Goal: Task Accomplishment & Management: Manage account settings

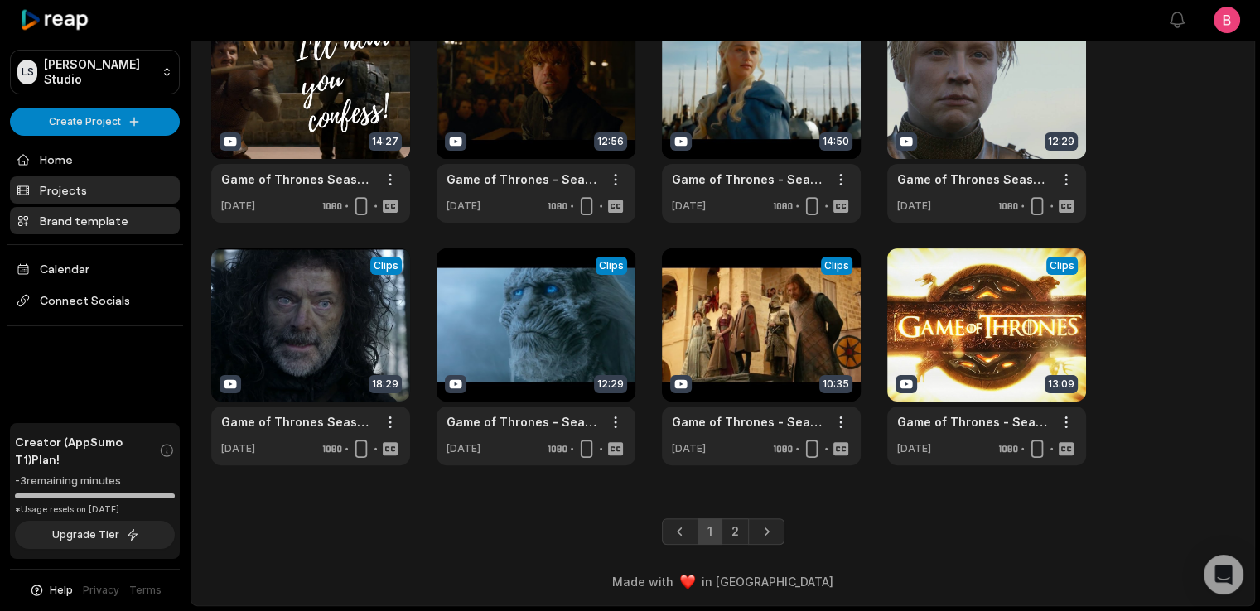
click at [81, 234] on link "Brand template" at bounding box center [95, 220] width 170 height 27
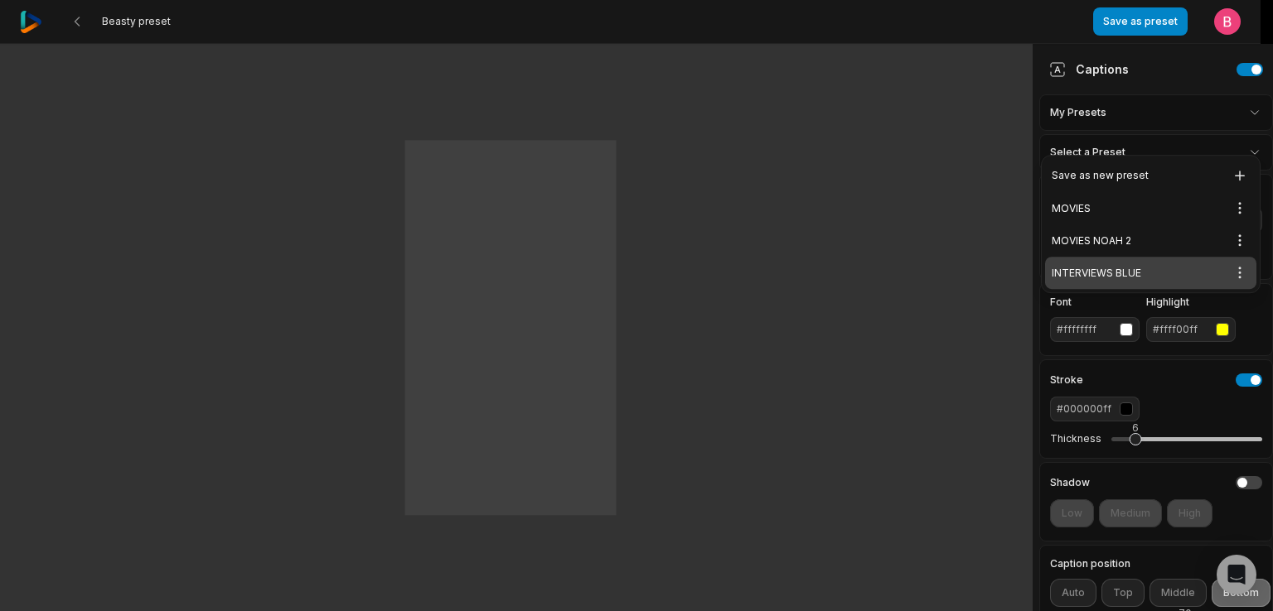
click at [1130, 289] on div "INTERVIEWS BLUE Open options" at bounding box center [1150, 273] width 211 height 32
click at [1170, 128] on html "INTERVIEWS BLUE preset Save changes Open user menu One One small small step ste…" at bounding box center [636, 305] width 1273 height 611
click at [1136, 253] on div "MOVIES NOAH 2 Open options" at bounding box center [1150, 241] width 211 height 32
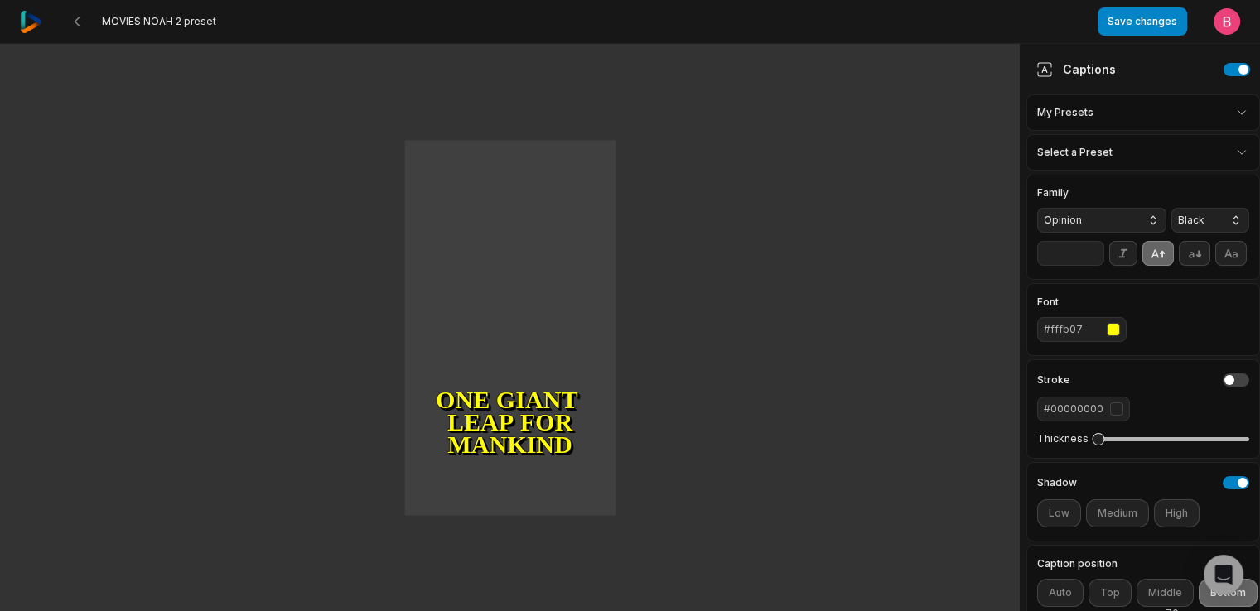
click at [1190, 134] on html "MOVIES NOAH 2 preset Save changes Open user menu One small step for man One gia…" at bounding box center [630, 305] width 1260 height 611
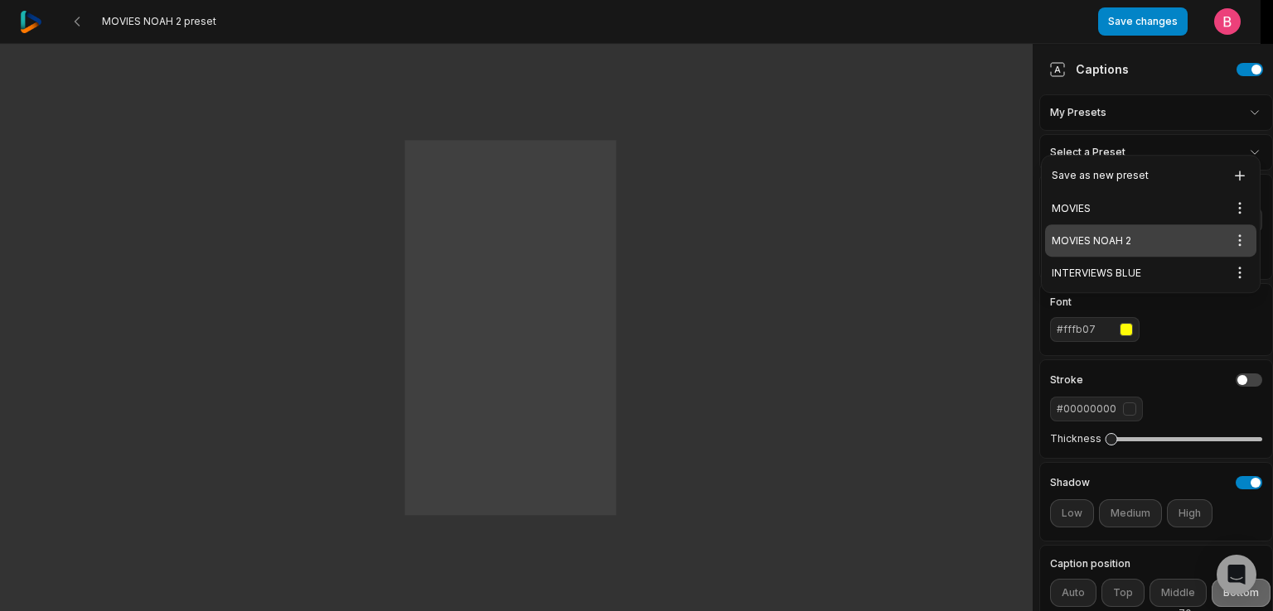
click at [984, 159] on html "MOVIES NOAH 2 preset Save changes Open user menu One small step for man One gia…" at bounding box center [636, 305] width 1273 height 611
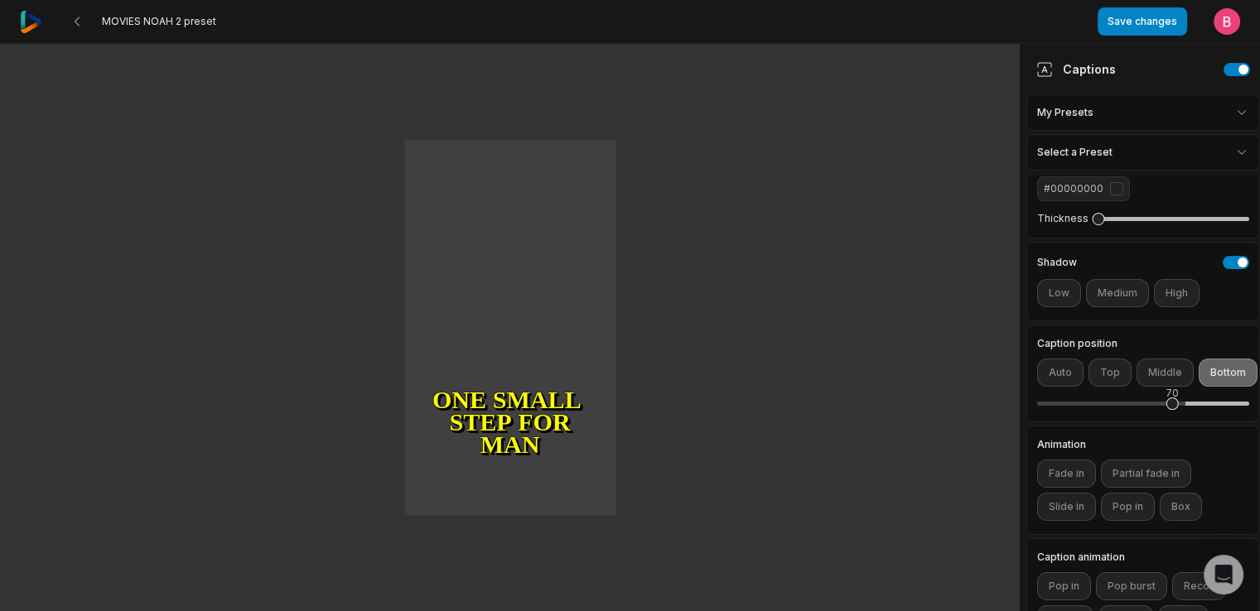
scroll to position [650, 0]
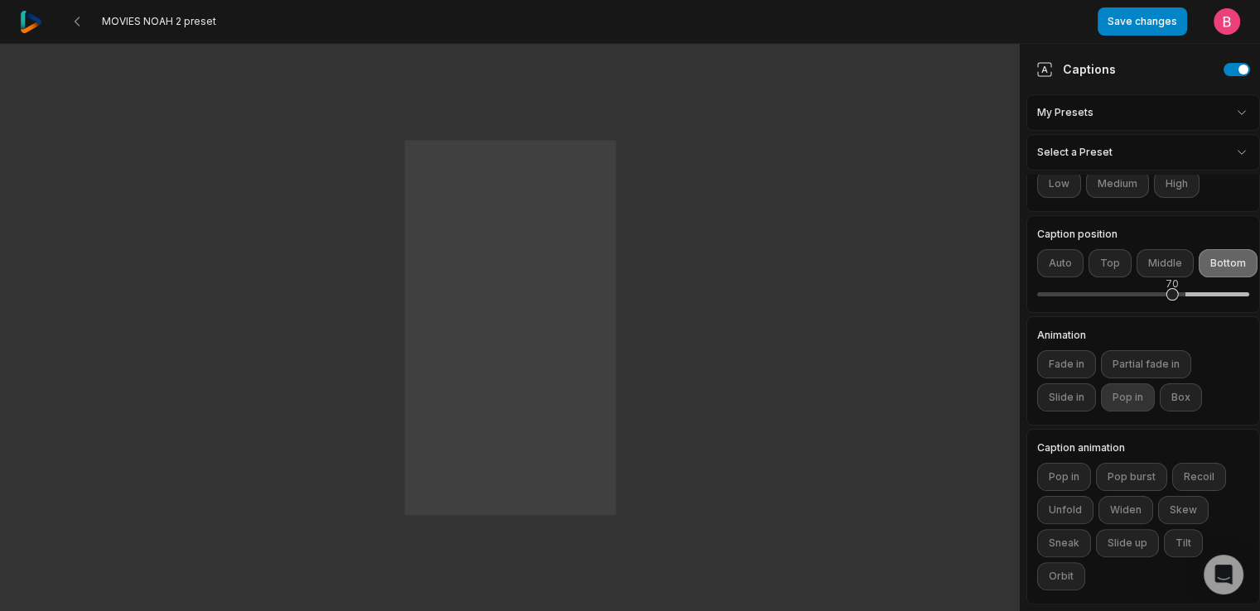
click at [1155, 384] on button "Pop in" at bounding box center [1128, 398] width 54 height 28
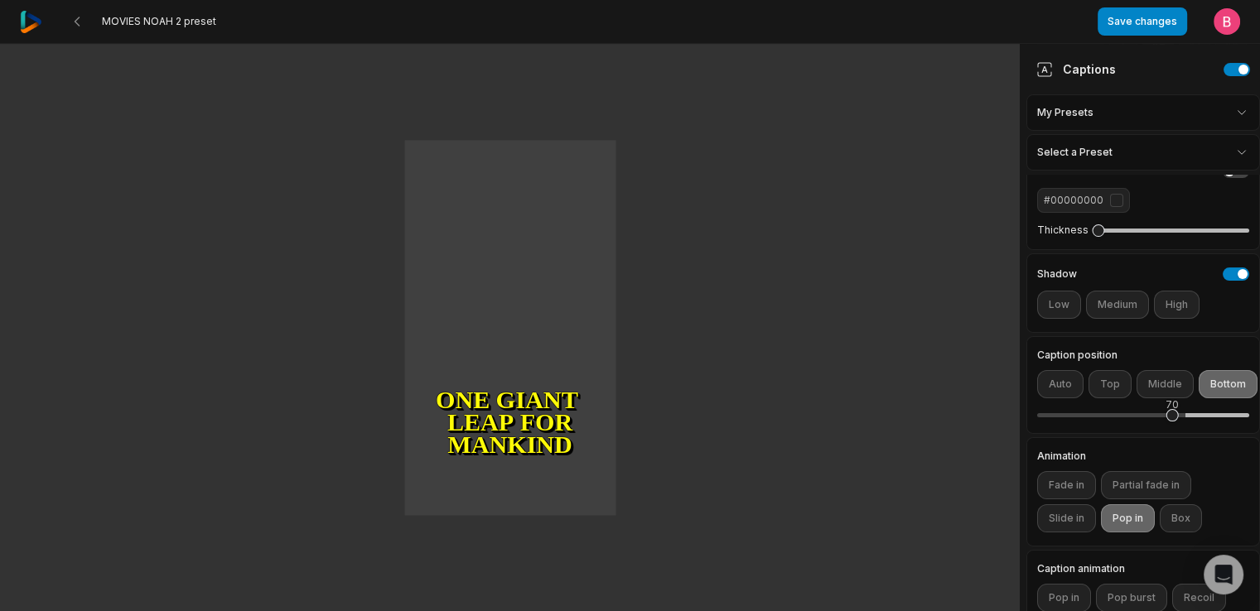
scroll to position [0, 0]
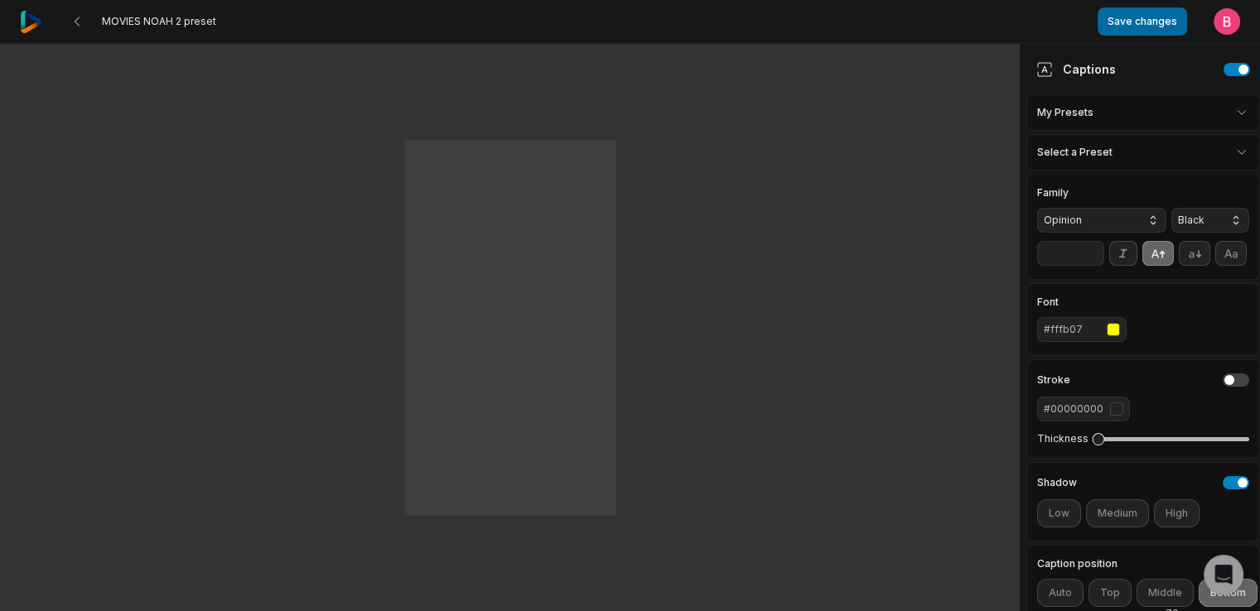
click at [1144, 25] on button "Save changes" at bounding box center [1142, 21] width 89 height 28
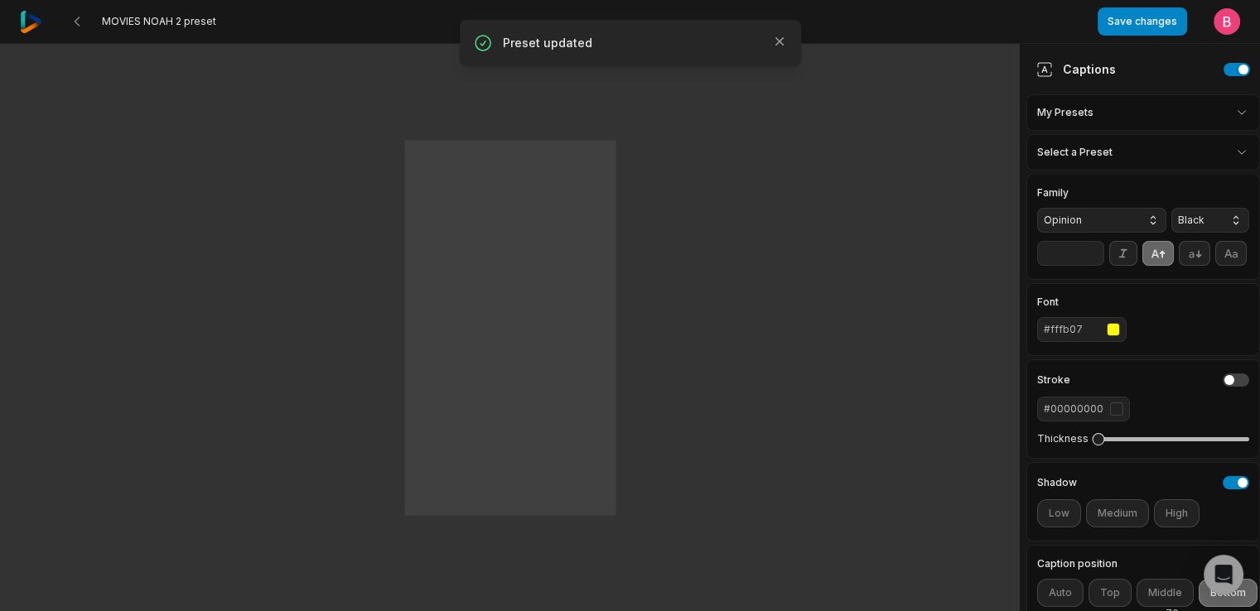
click at [1150, 126] on html "MOVIES NOAH 2 preset Save changes Open user menu One small step for man One gia…" at bounding box center [630, 305] width 1260 height 611
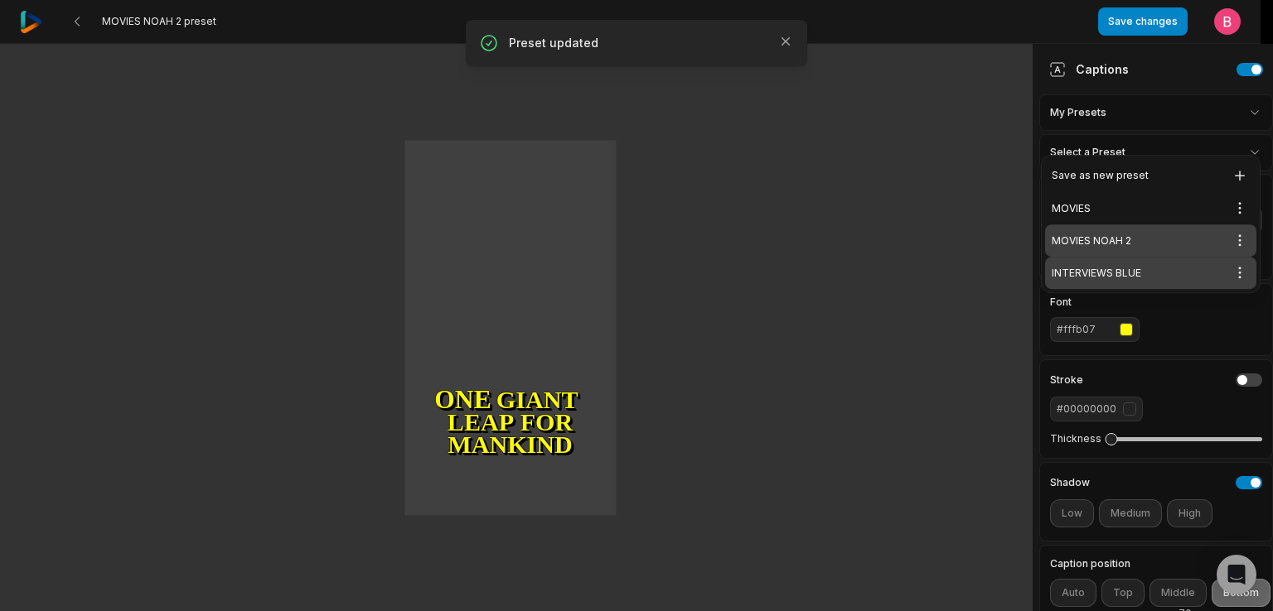
click at [1150, 289] on div "INTERVIEWS BLUE Open options" at bounding box center [1150, 273] width 211 height 32
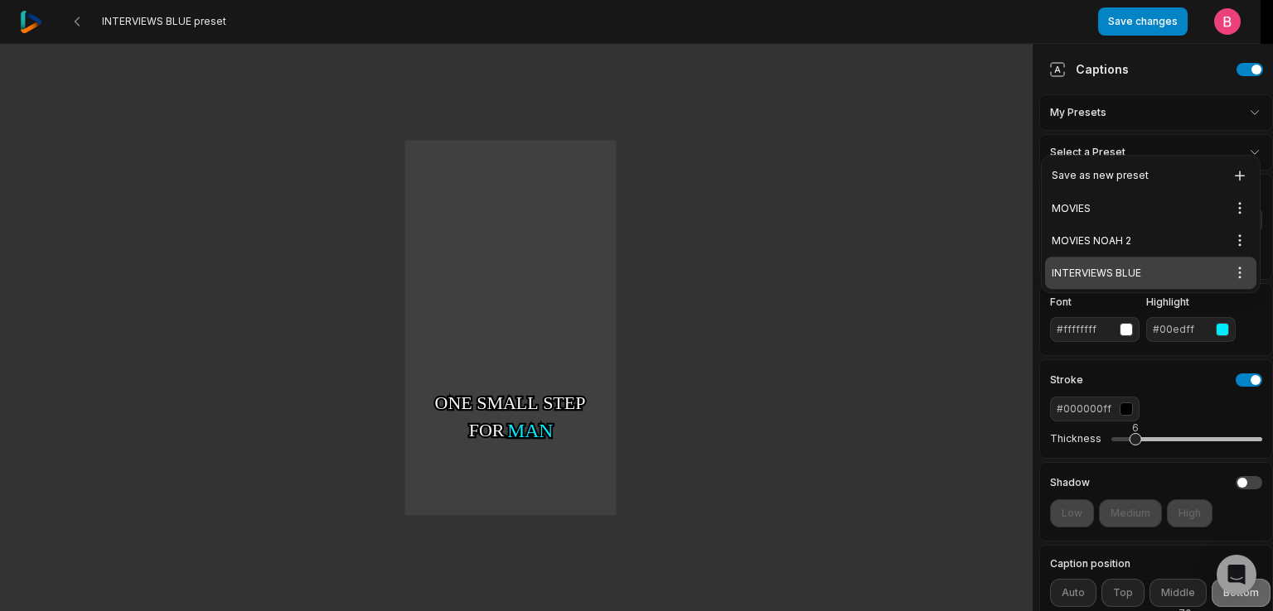
click at [1186, 122] on html "INTERVIEWS BLUE preset Save changes Open user menu One One small small step ste…" at bounding box center [636, 305] width 1273 height 611
click at [980, 141] on html "INTERVIEWS BLUE preset Save changes Open user menu One One small small step ste…" at bounding box center [636, 305] width 1273 height 611
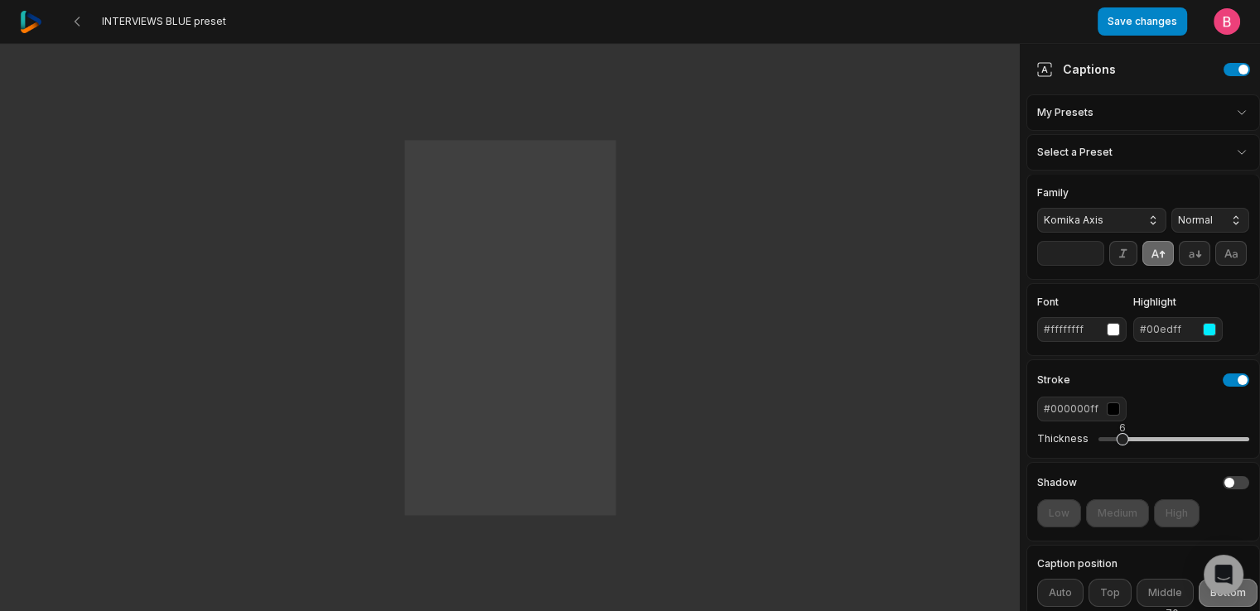
click at [1090, 266] on input "**" at bounding box center [1070, 253] width 67 height 25
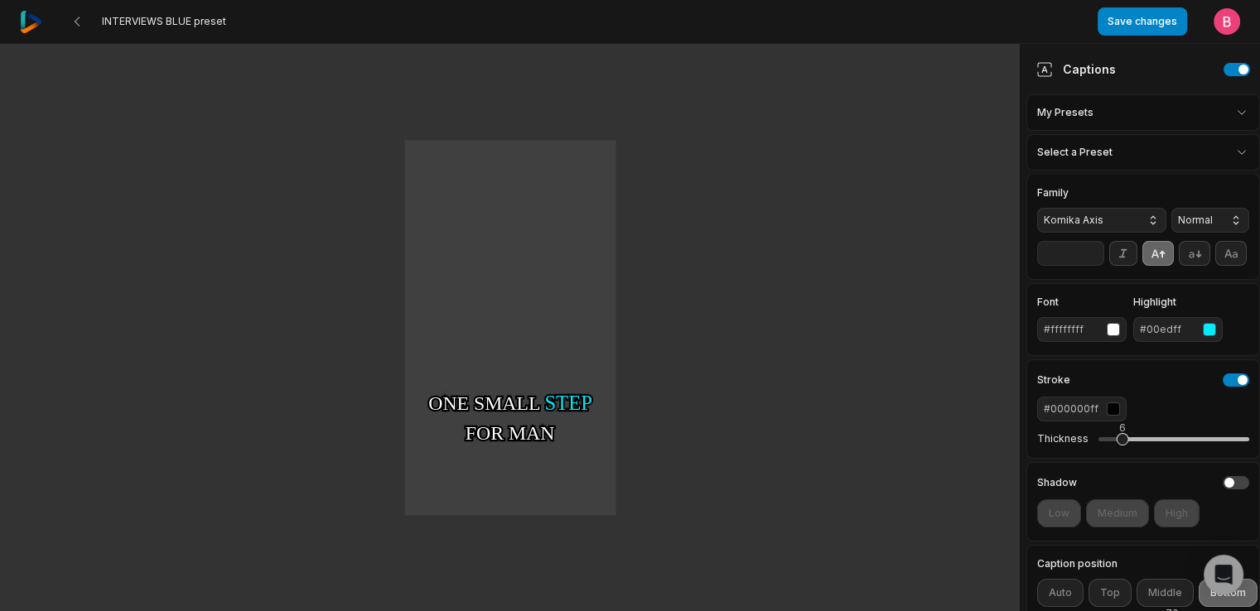
click at [1090, 266] on input "**" at bounding box center [1070, 253] width 67 height 25
click at [1124, 36] on button "Save changes" at bounding box center [1142, 21] width 89 height 28
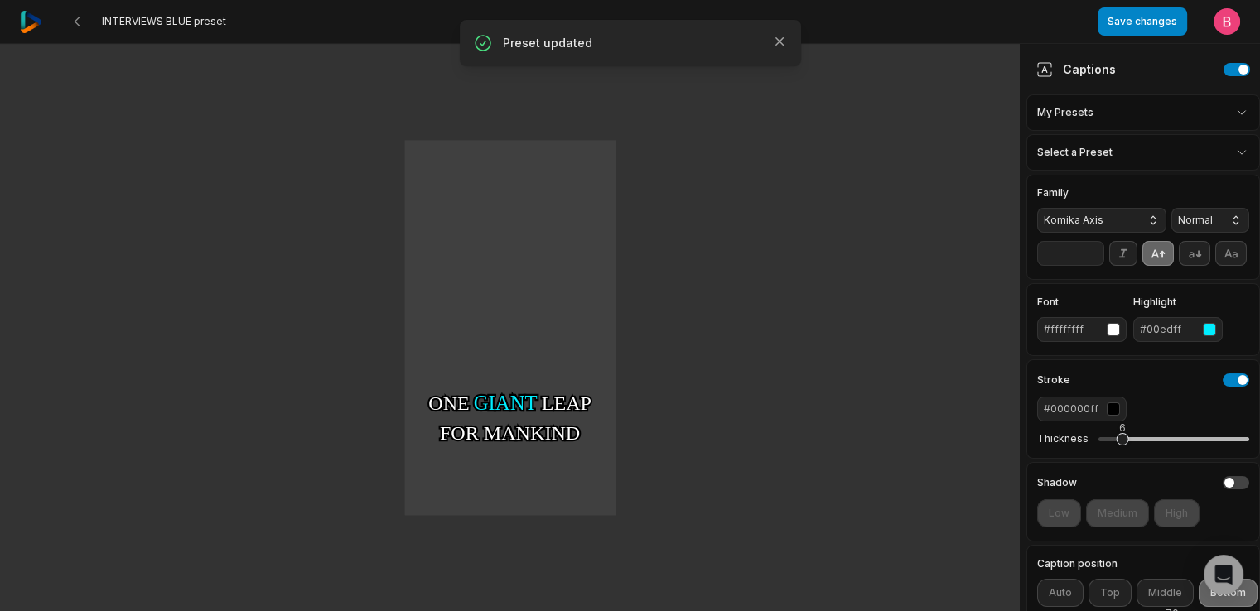
click at [1140, 123] on html "INTERVIEWS BLUE preset Save changes Open user menu One One small small step ste…" at bounding box center [630, 305] width 1260 height 611
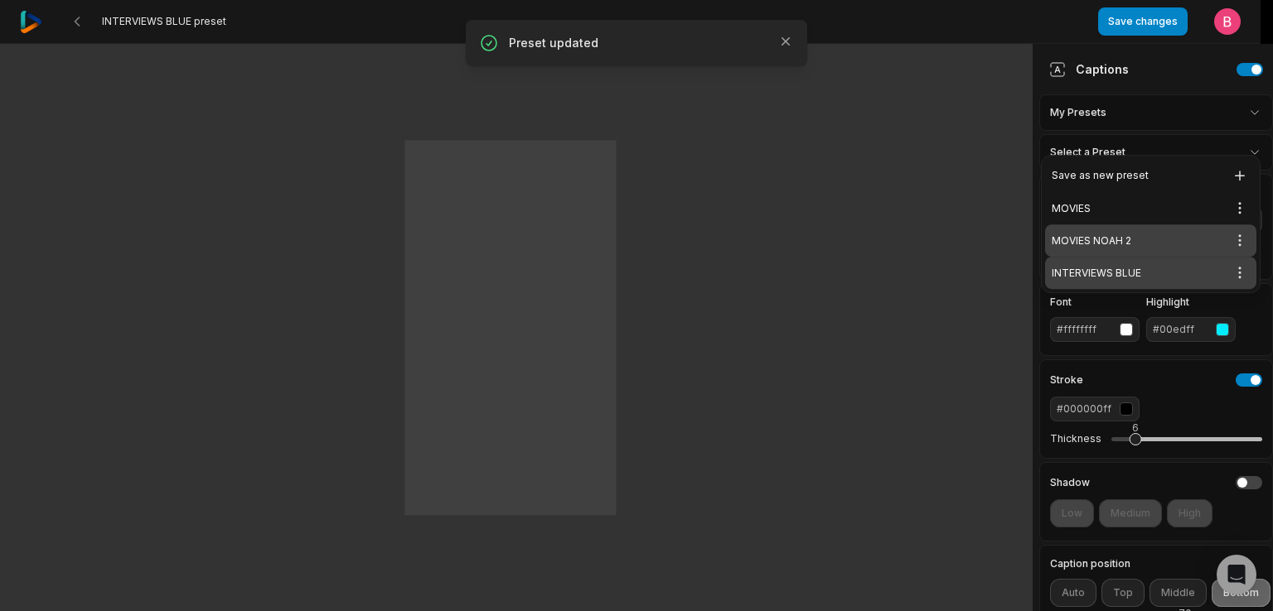
click at [1114, 251] on div "MOVIES NOAH 2 Open options" at bounding box center [1150, 241] width 211 height 32
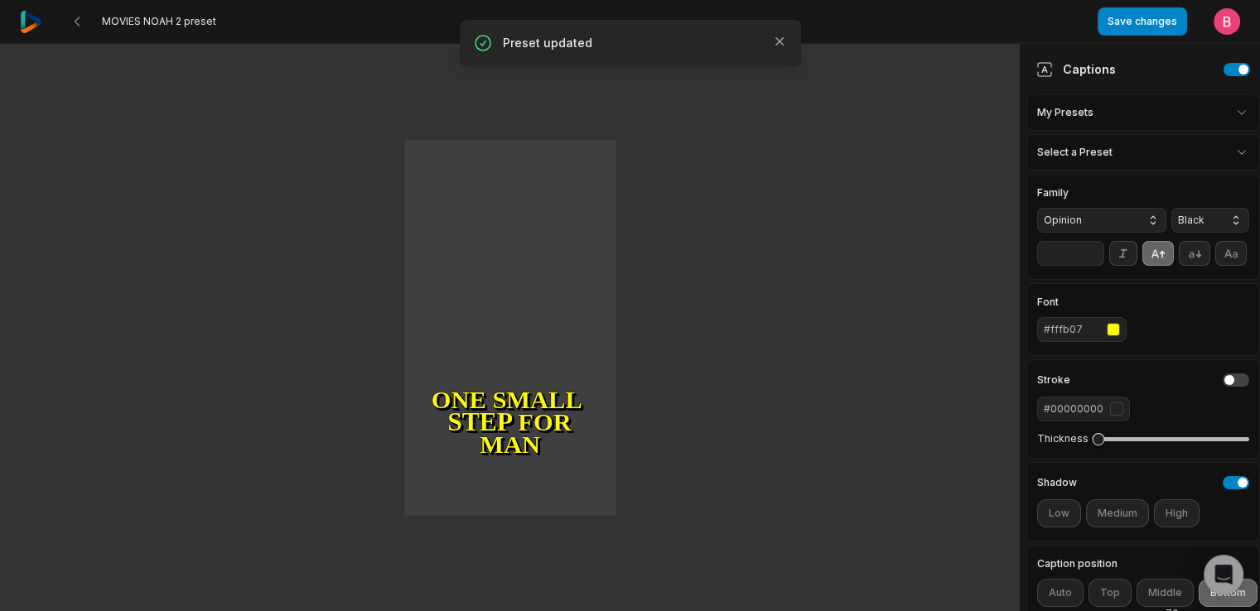
click at [1096, 266] on input "**" at bounding box center [1070, 253] width 67 height 25
type input "**"
click at [1096, 266] on input "**" at bounding box center [1070, 253] width 67 height 25
click at [1128, 34] on button "Save changes" at bounding box center [1142, 21] width 89 height 28
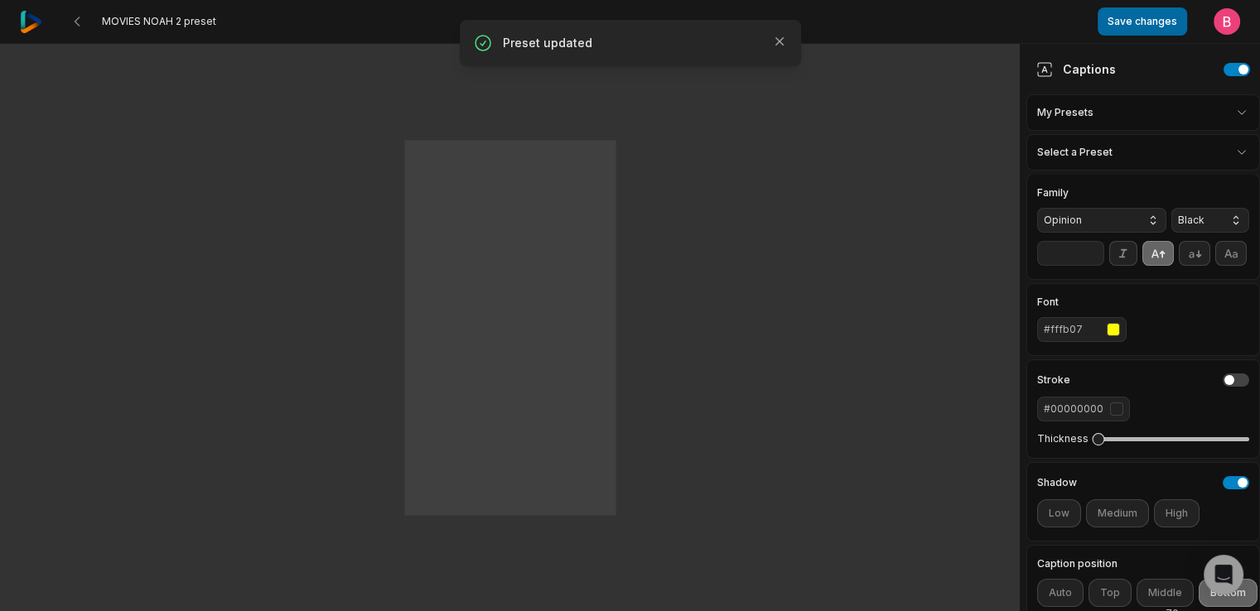
click at [1144, 34] on button "Save changes" at bounding box center [1142, 21] width 89 height 28
click at [42, 19] on img at bounding box center [31, 22] width 22 height 22
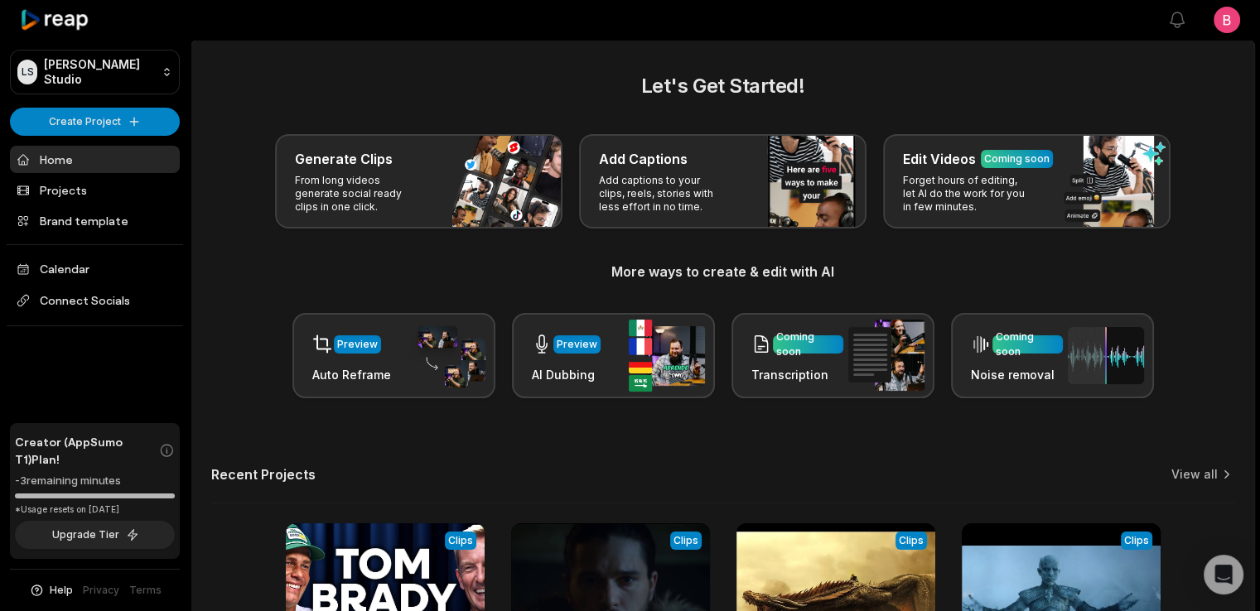
drag, startPoint x: 901, startPoint y: 11, endPoint x: 865, endPoint y: 74, distance: 72.4
click at [865, 74] on main "Let's Get Started! Generate Clips From long videos generate social ready clips …" at bounding box center [722, 407] width 1063 height 733
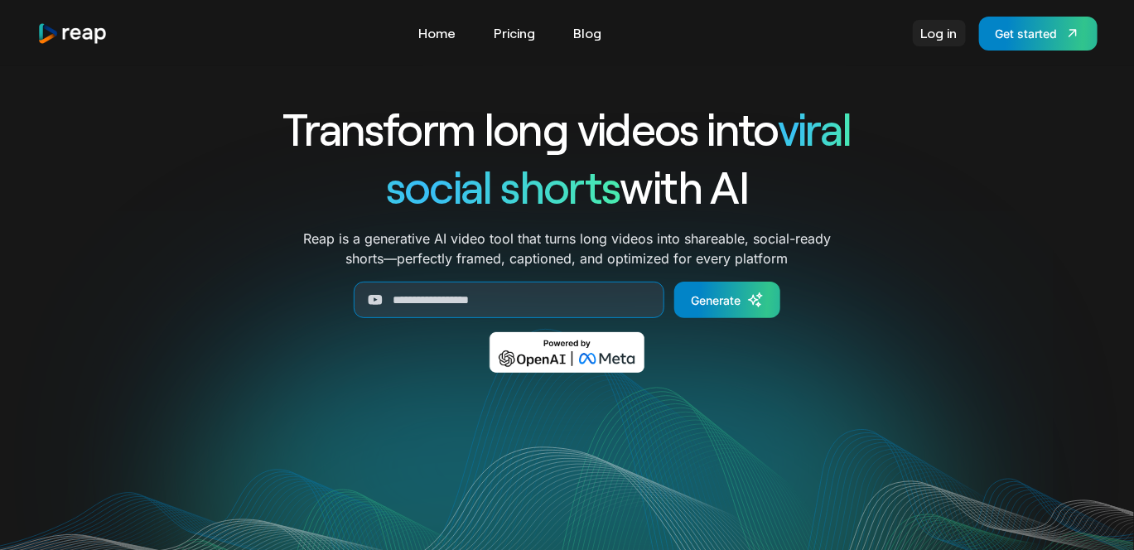
click at [917, 41] on link "Log in" at bounding box center [939, 33] width 53 height 27
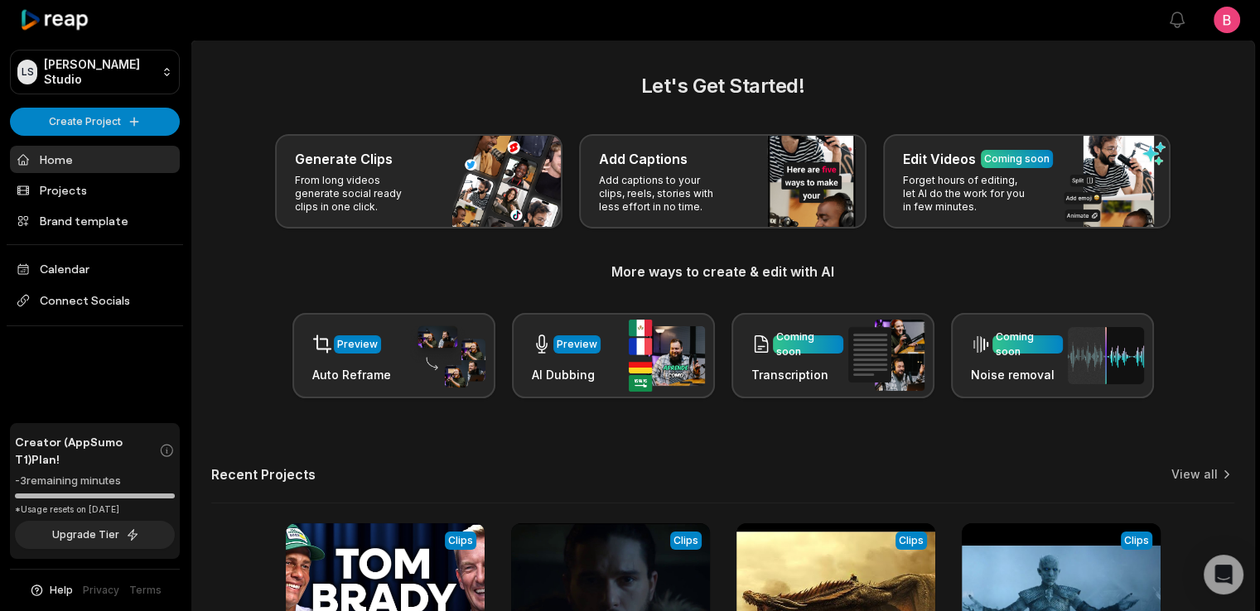
click at [1213, 32] on html "LS Logan's Studio Create Project Home Projects Brand template Calendar Connect …" at bounding box center [630, 305] width 1260 height 611
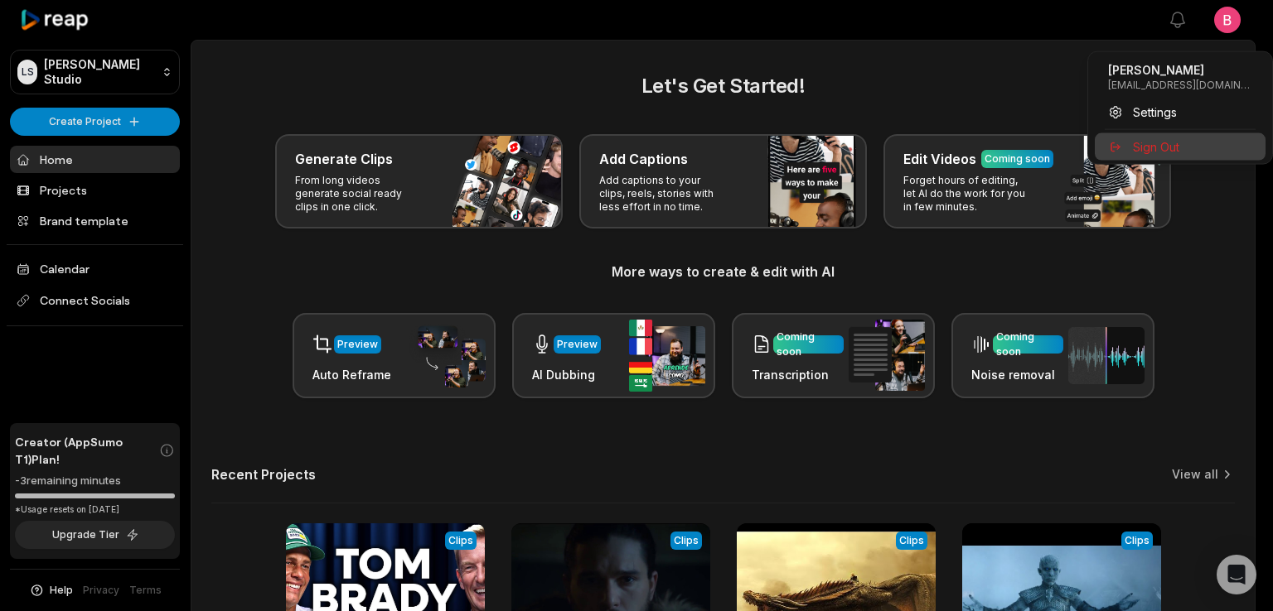
click at [1173, 156] on span "Sign Out" at bounding box center [1156, 146] width 46 height 17
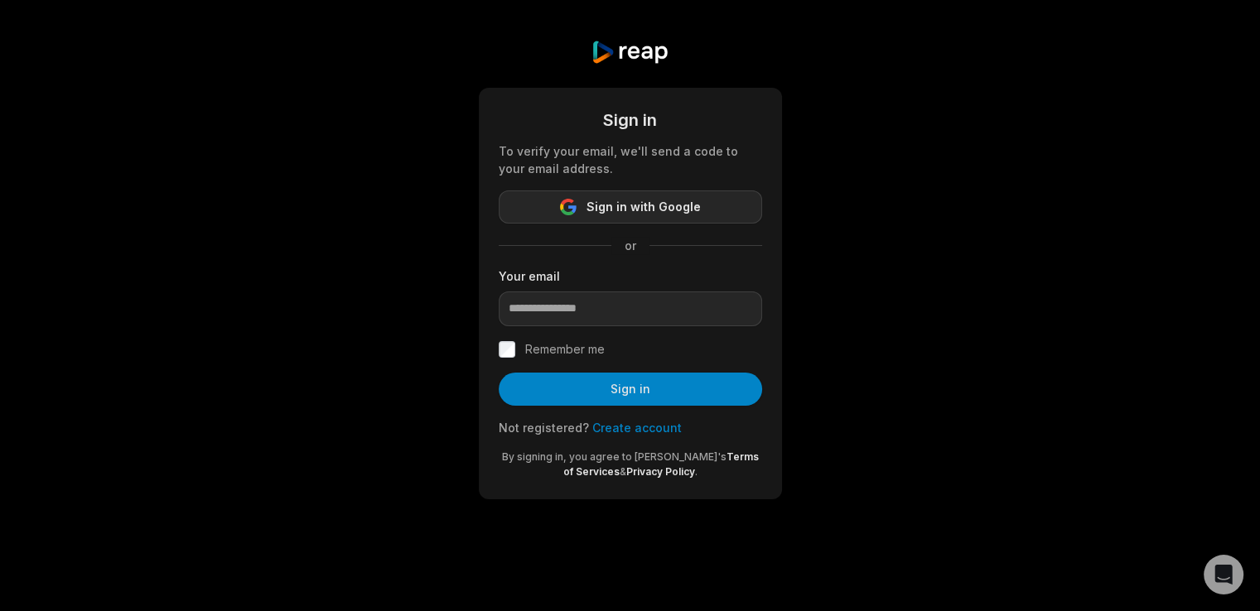
click at [701, 217] on span "Sign in with Google" at bounding box center [644, 207] width 114 height 20
